Goal: Transaction & Acquisition: Book appointment/travel/reservation

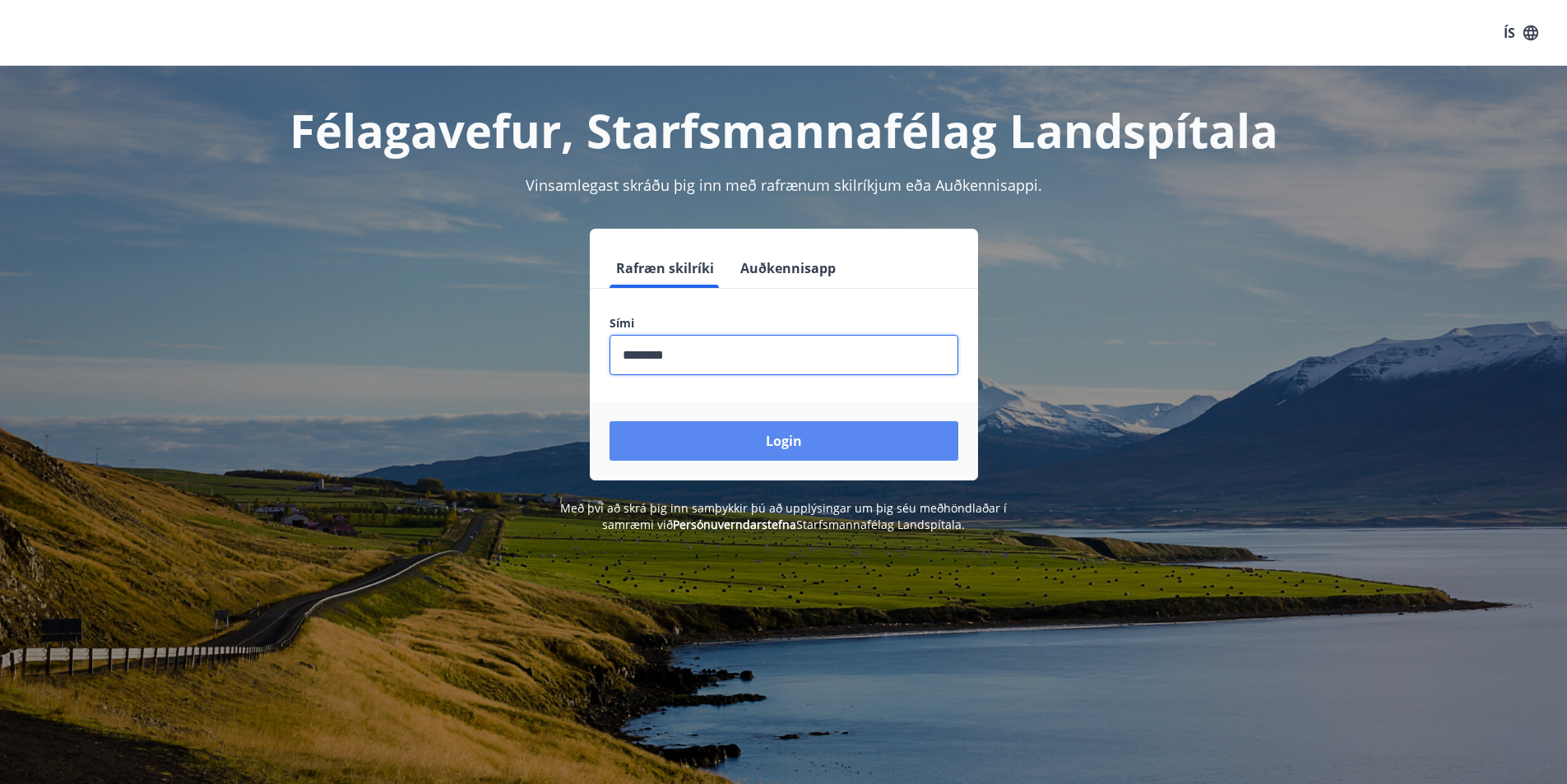
type input "********"
click at [754, 435] on button "Login" at bounding box center [784, 441] width 349 height 39
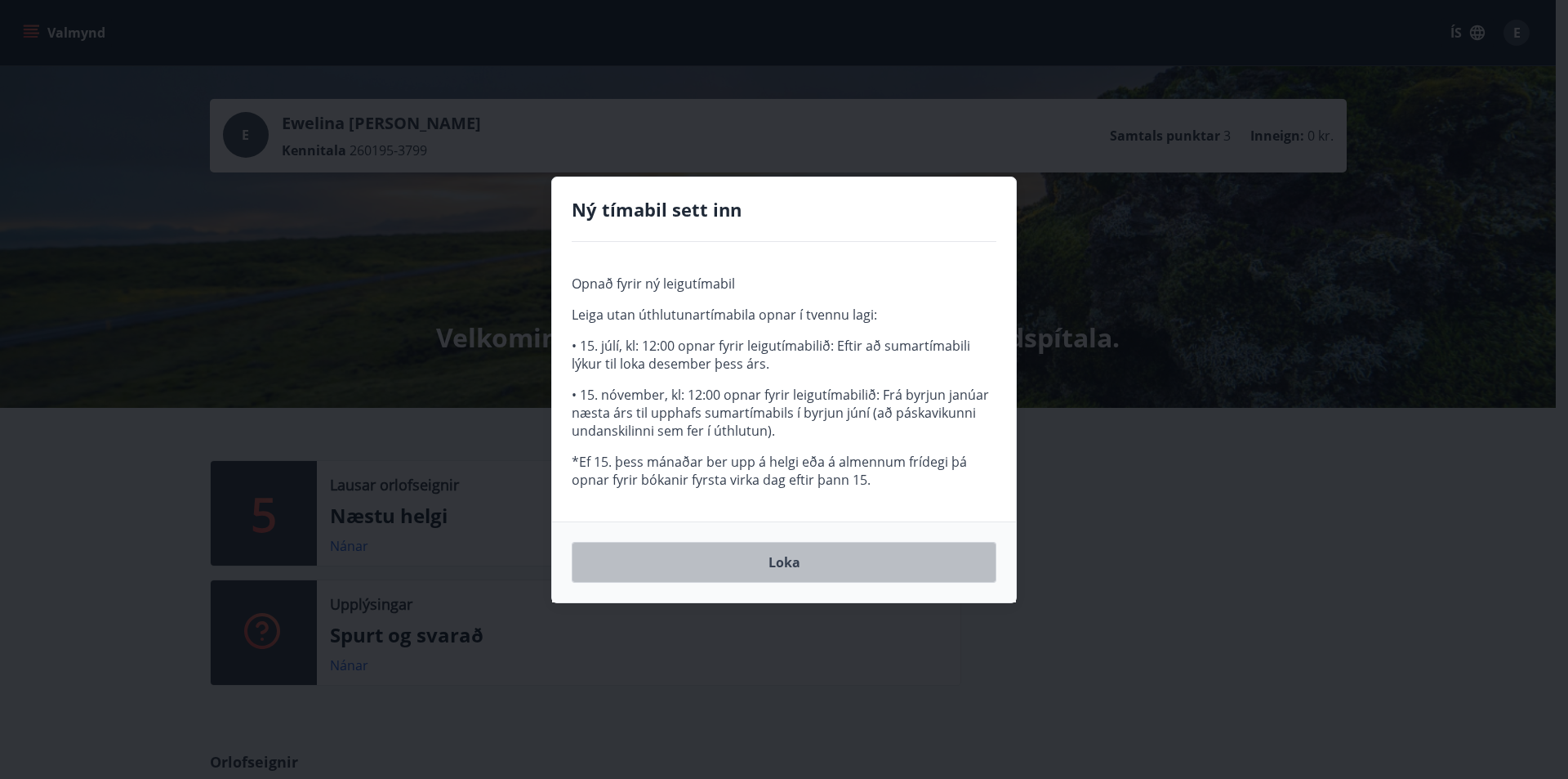
click at [764, 567] on button "Loka" at bounding box center [784, 562] width 424 height 41
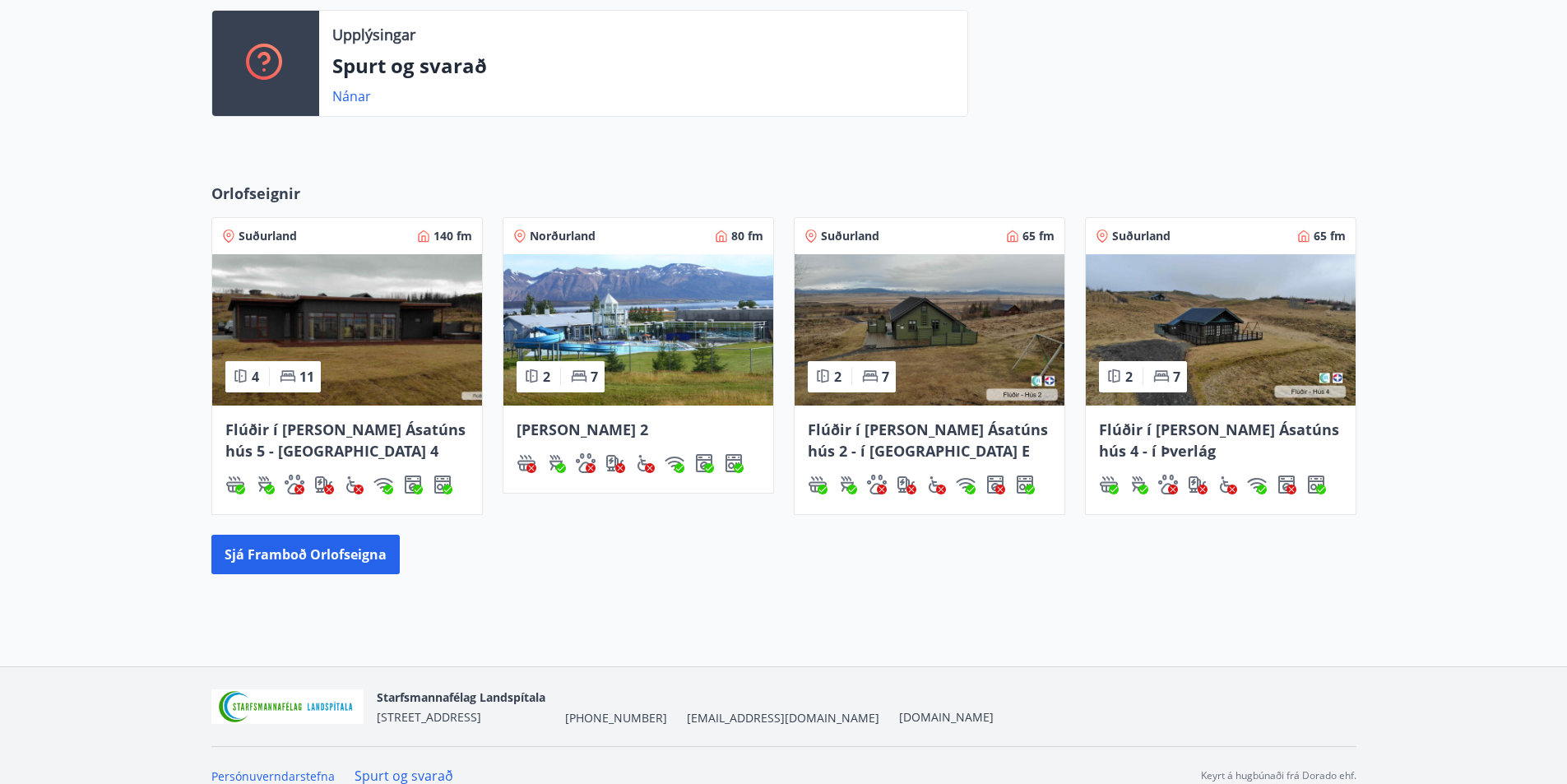
scroll to position [576, 0]
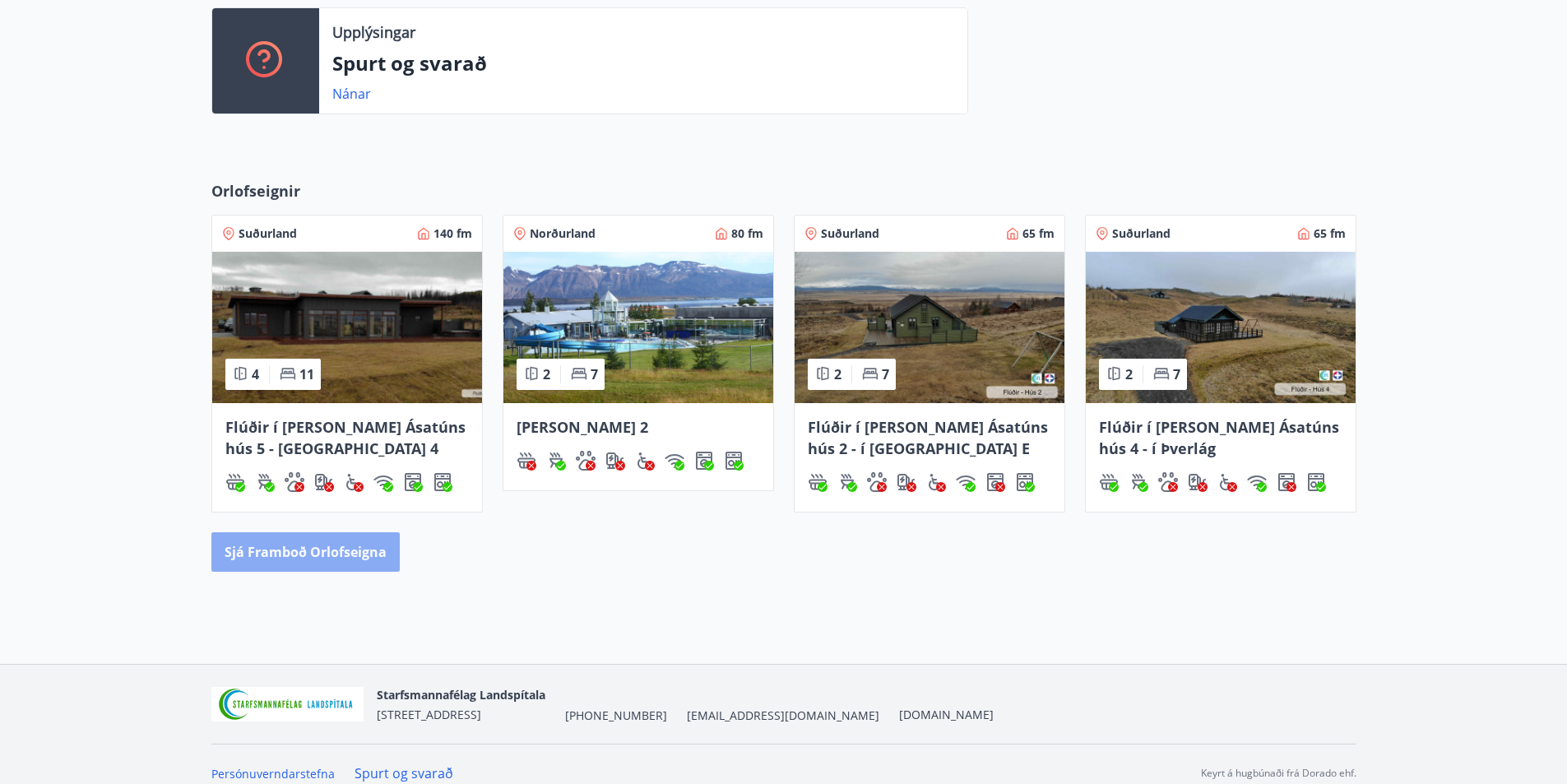
click at [331, 561] on button "Sjá framboð orlofseigna" at bounding box center [306, 551] width 189 height 39
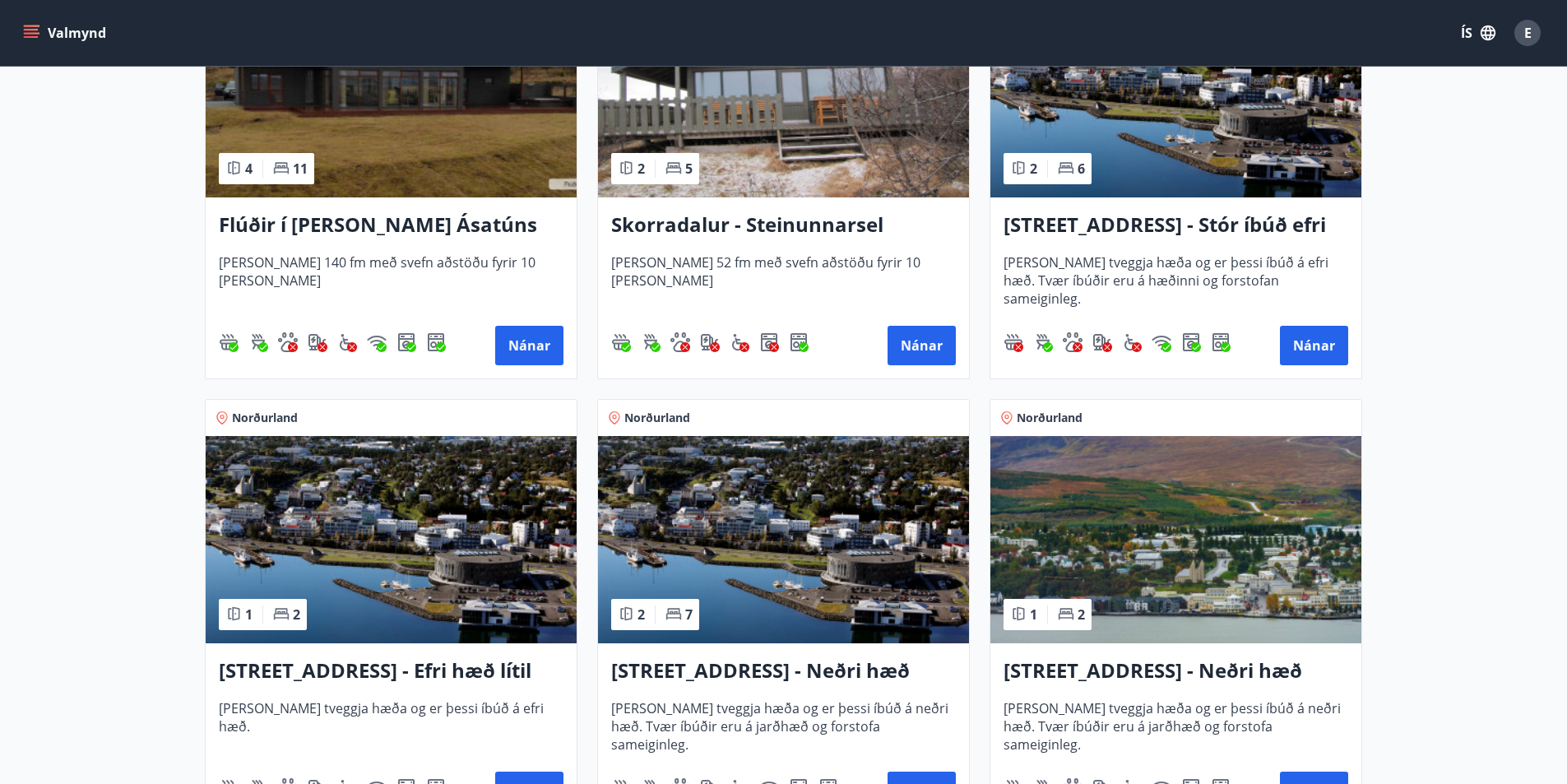
scroll to position [1398, 0]
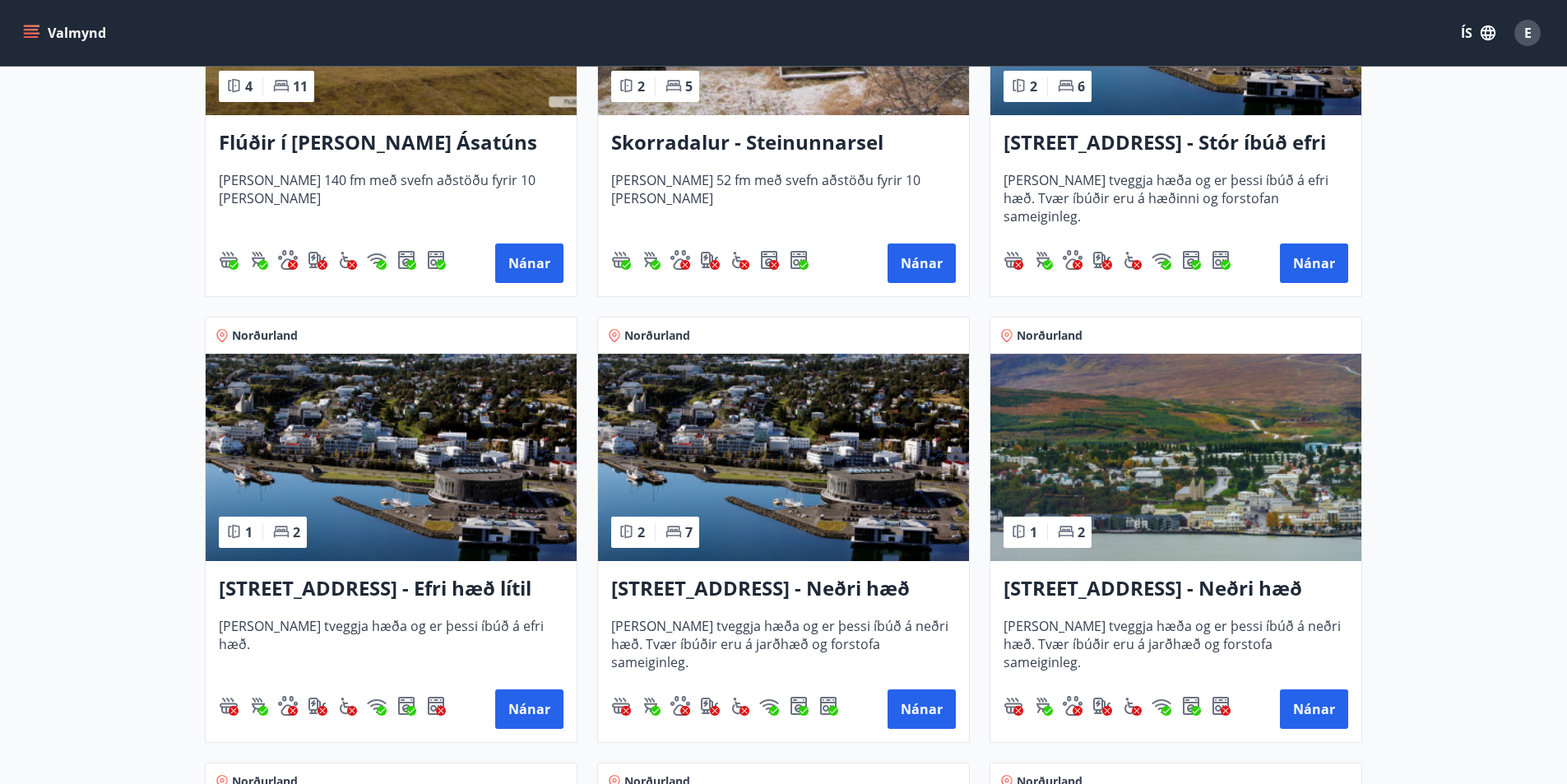
click at [873, 586] on h3 "[STREET_ADDRESS] - Neðri hæð íbúð 3" at bounding box center [784, 588] width 345 height 29
